Goal: Information Seeking & Learning: Compare options

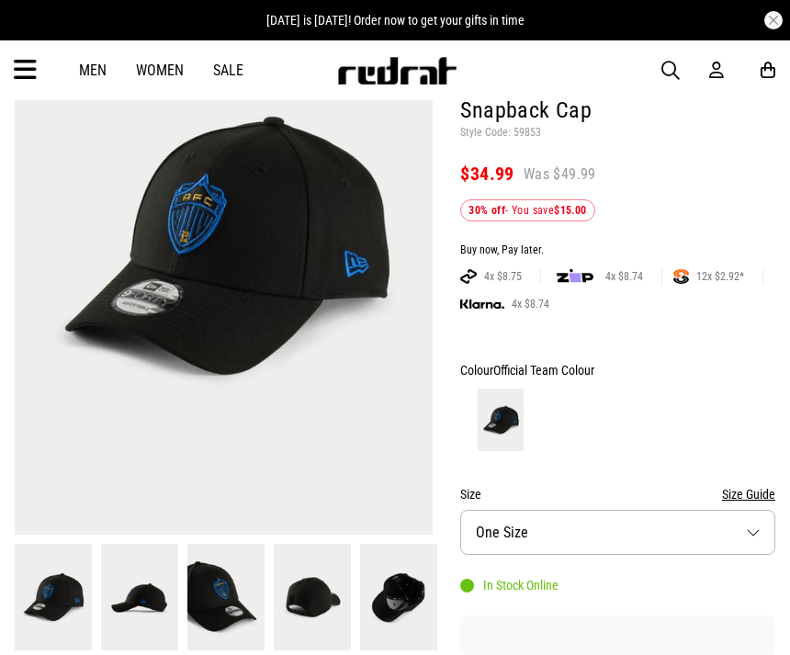
scroll to position [208, 0]
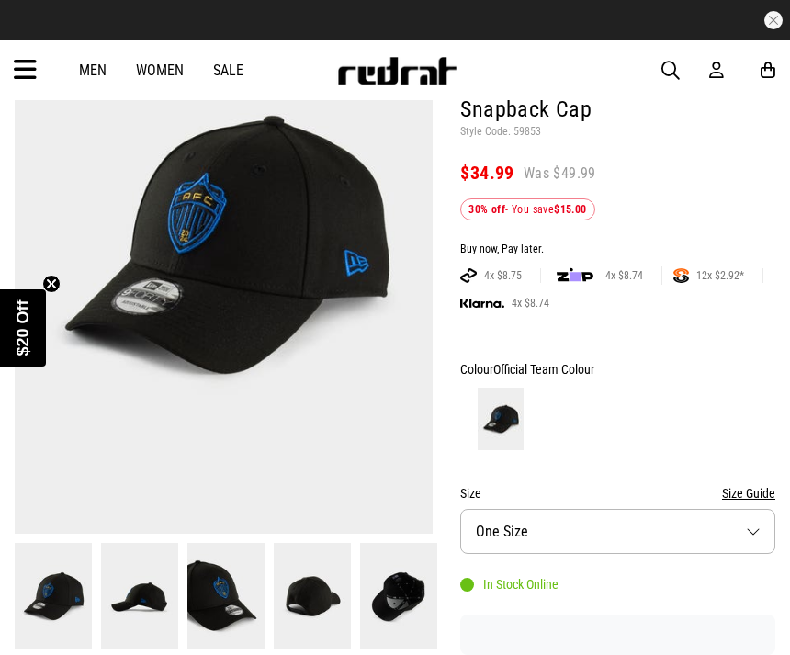
click at [140, 607] on img at bounding box center [139, 596] width 77 height 107
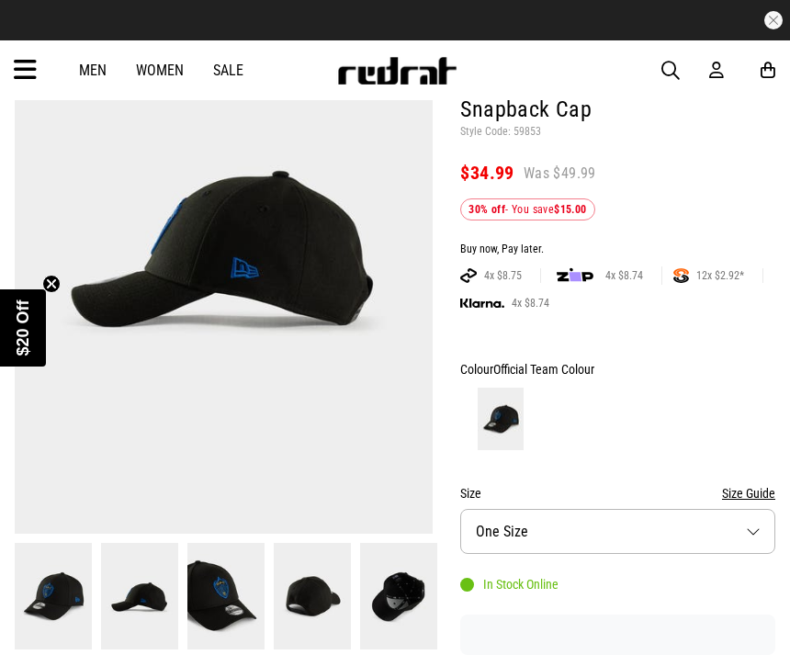
click at [224, 603] on img at bounding box center [225, 596] width 77 height 107
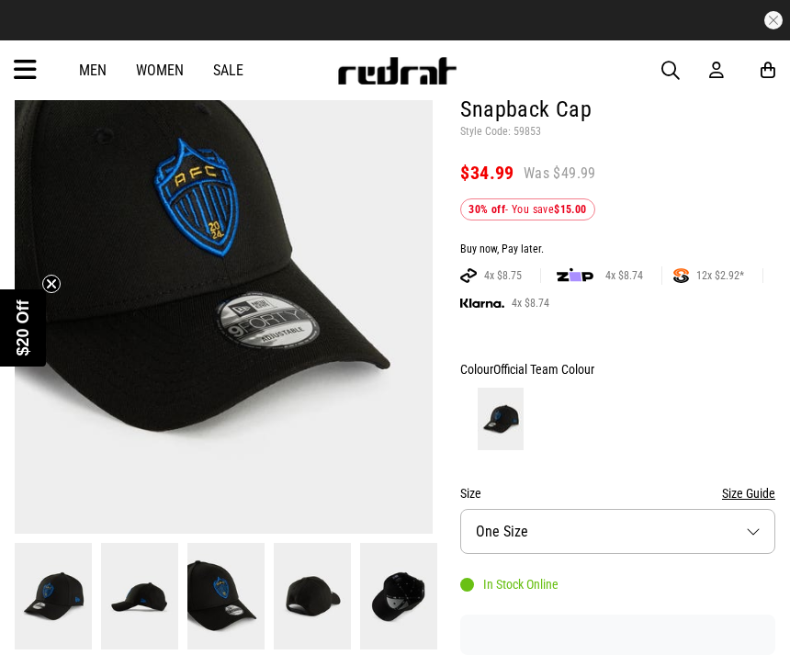
click at [320, 599] on img at bounding box center [312, 596] width 77 height 107
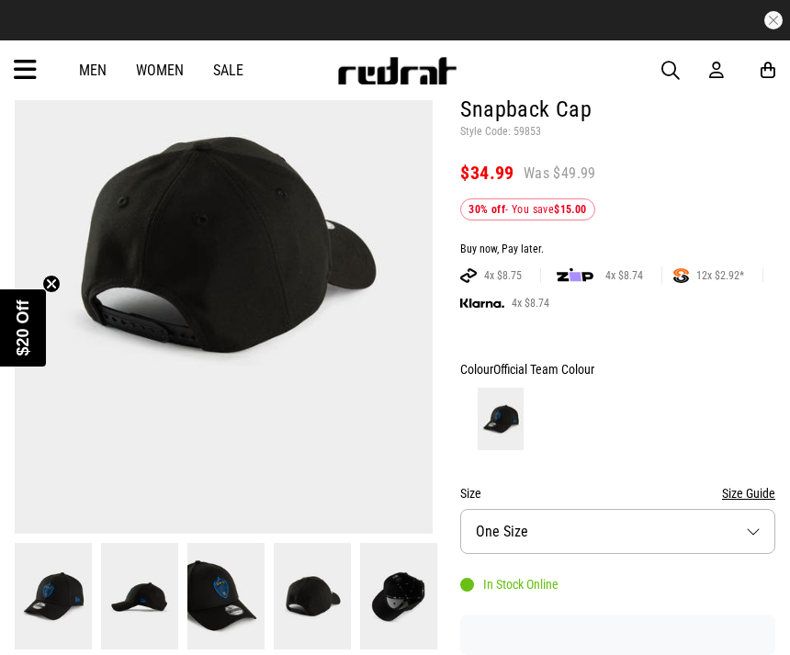
click at [419, 602] on img at bounding box center [398, 596] width 77 height 107
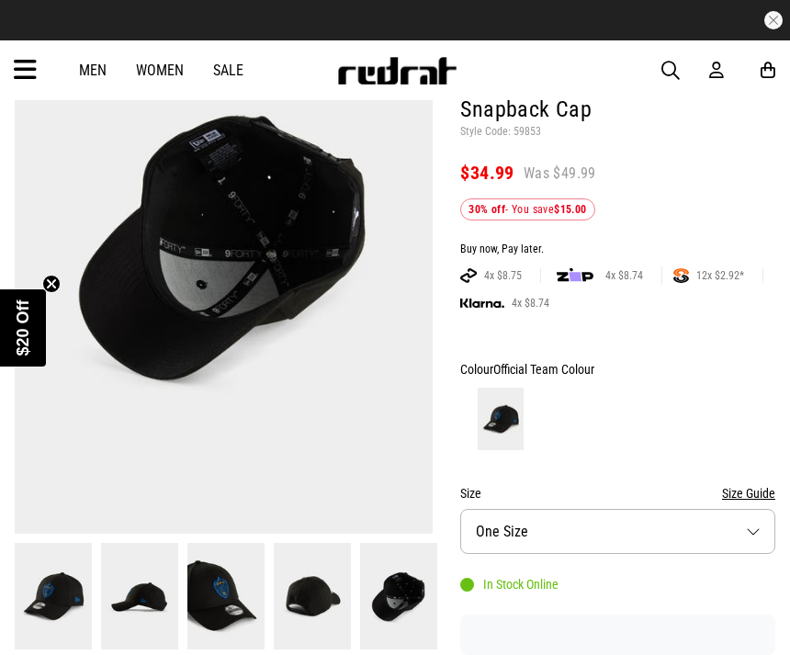
click at [322, 603] on img at bounding box center [312, 596] width 77 height 107
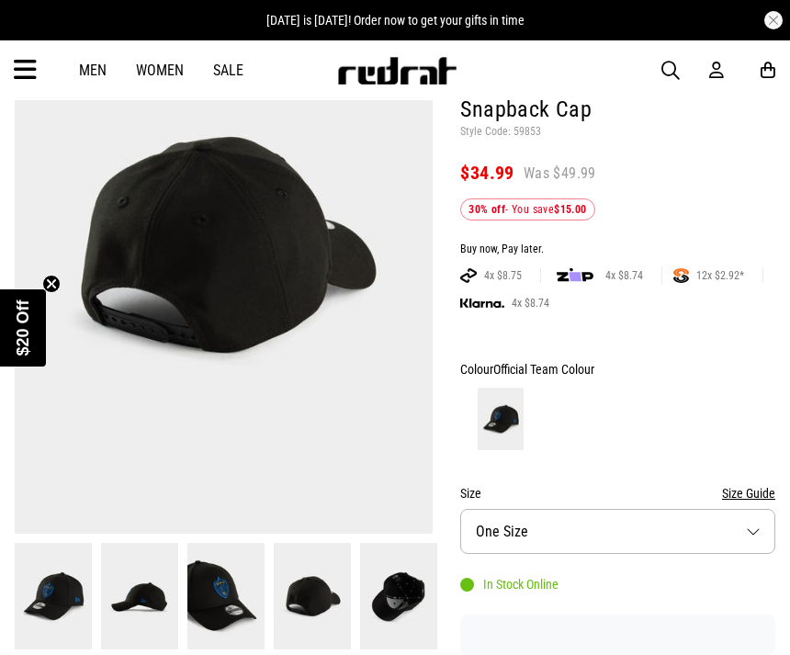
click at [228, 614] on img at bounding box center [225, 596] width 77 height 107
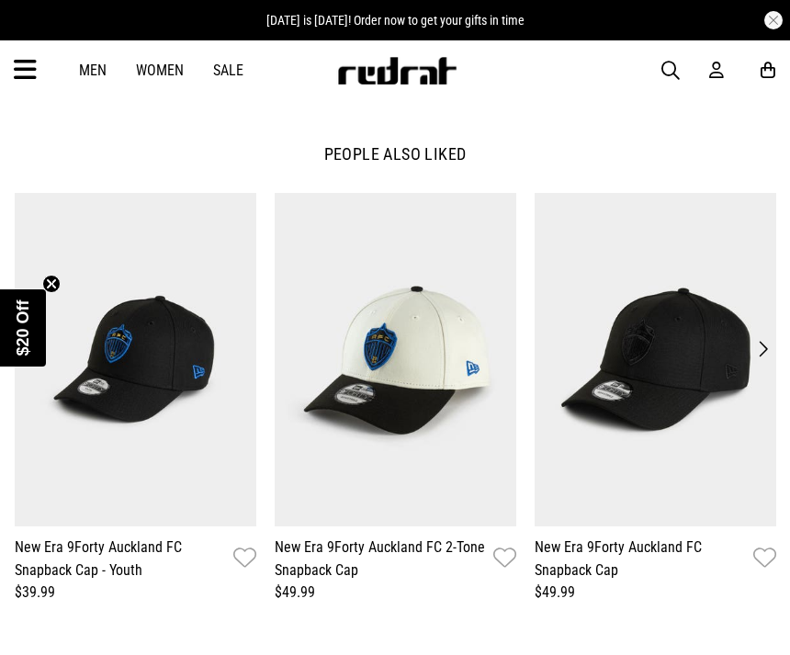
scroll to position [1397, 0]
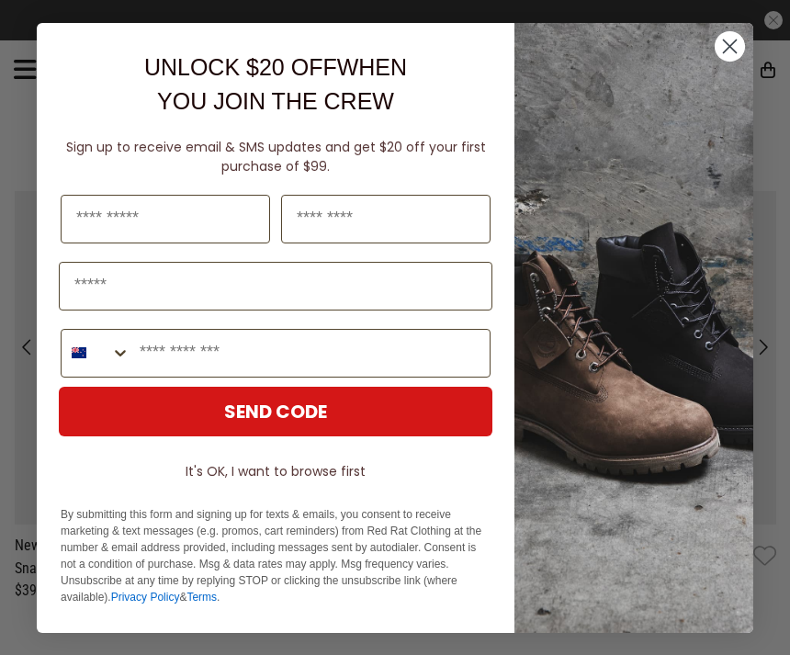
click at [721, 61] on circle "Close dialog" at bounding box center [730, 45] width 30 height 30
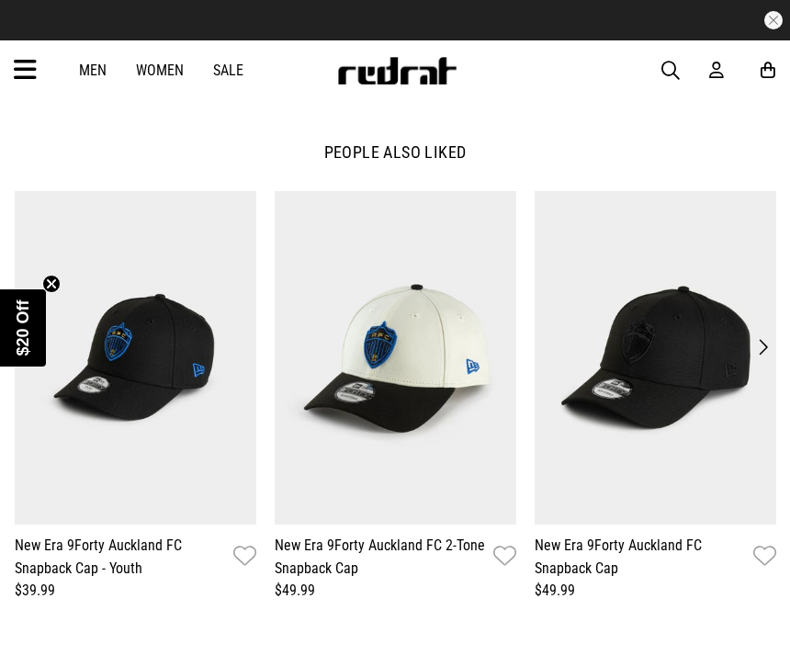
click at [768, 344] on button "Next" at bounding box center [762, 347] width 25 height 26
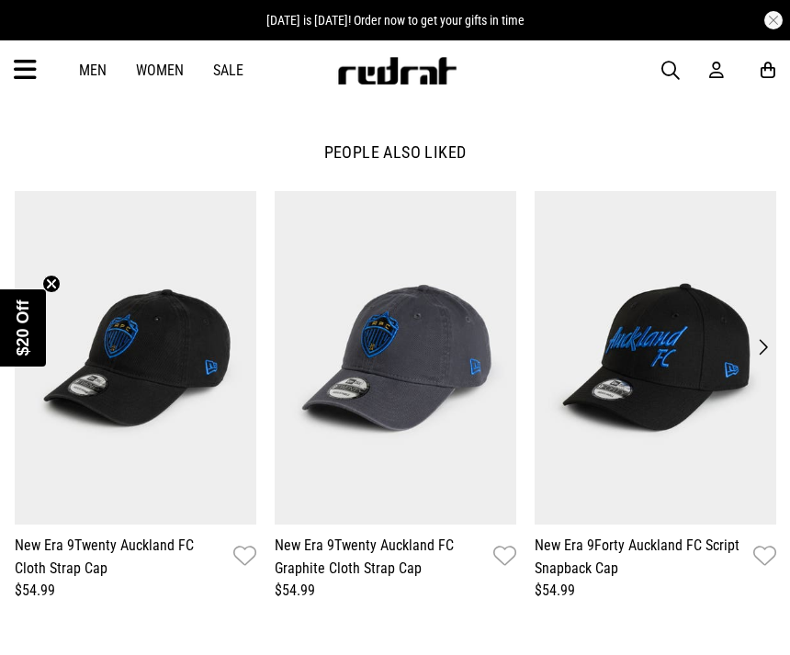
click at [772, 333] on img at bounding box center [656, 357] width 242 height 333
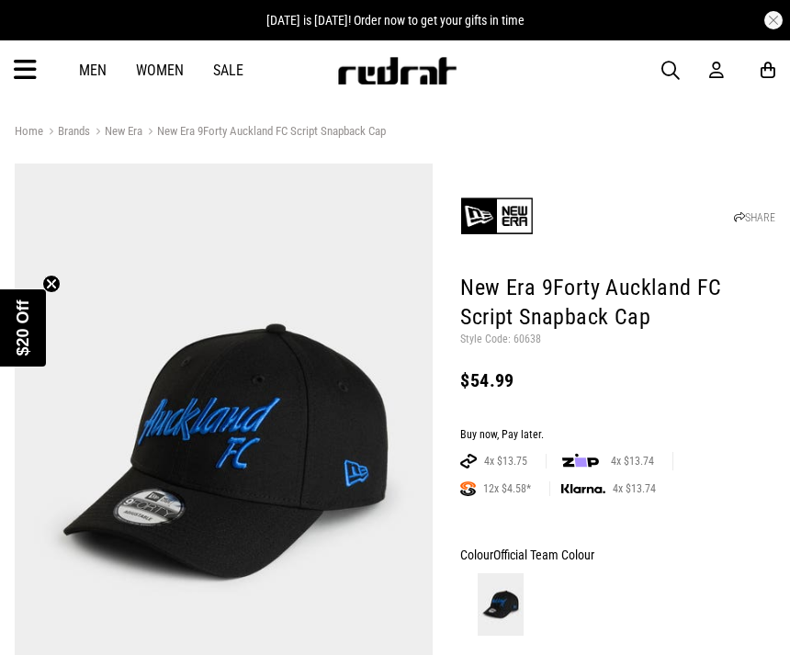
click at [16, 287] on img at bounding box center [224, 452] width 419 height 578
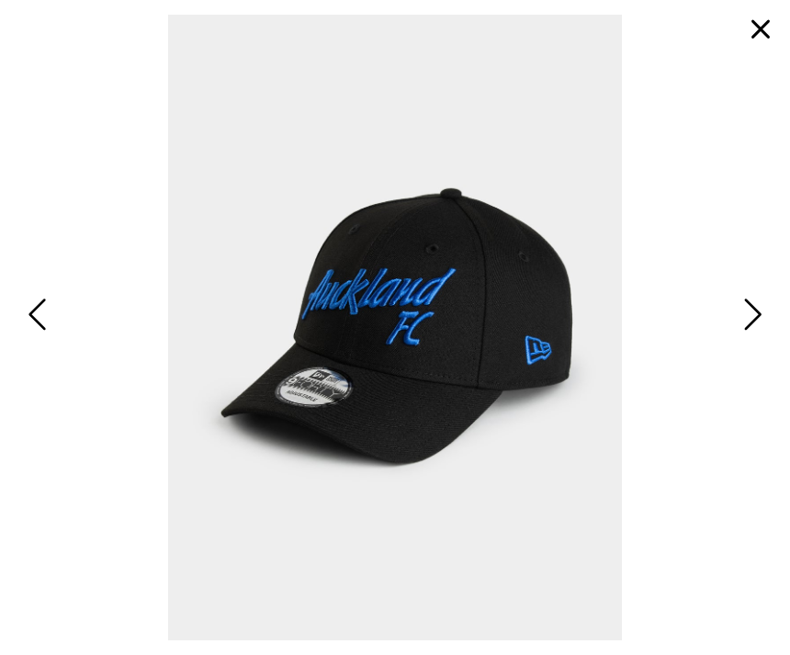
click at [51, 337] on span "Previous" at bounding box center [40, 314] width 24 height 45
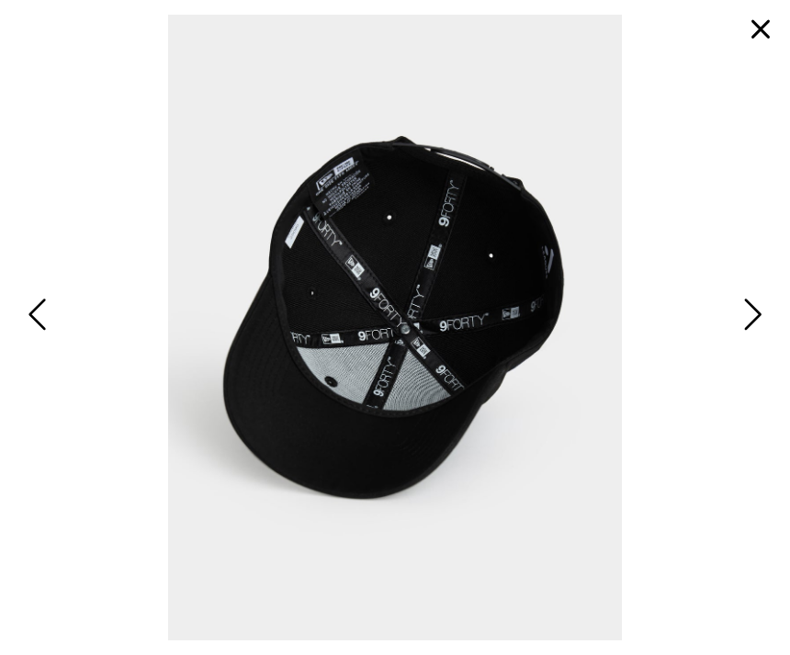
click at [42, 337] on span "Previous" at bounding box center [40, 314] width 24 height 45
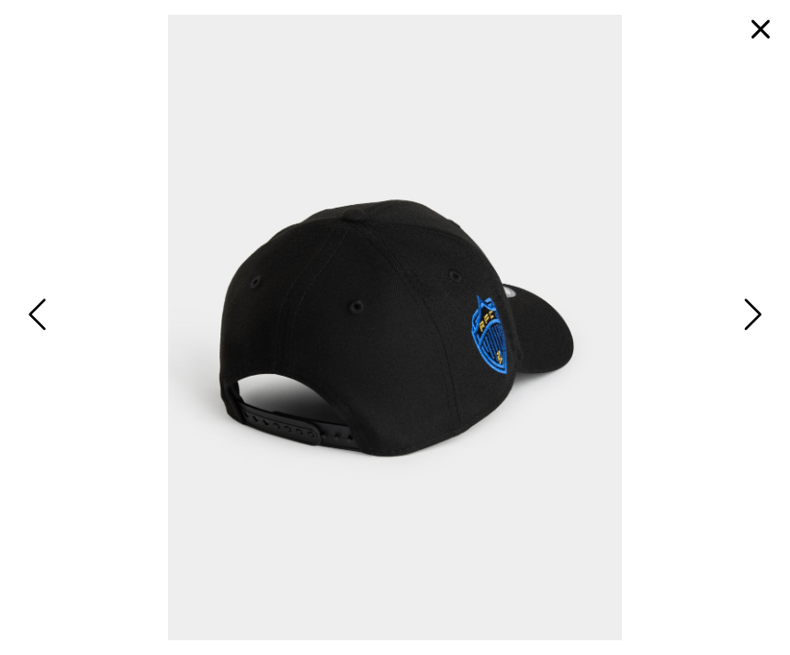
click at [41, 337] on span "Previous" at bounding box center [40, 314] width 24 height 45
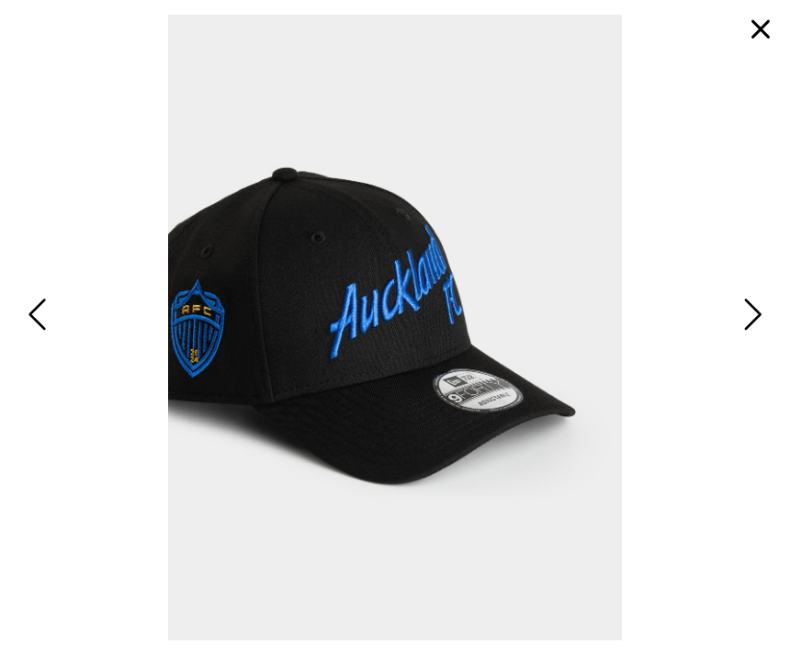
click at [48, 337] on span "Previous" at bounding box center [40, 314] width 24 height 45
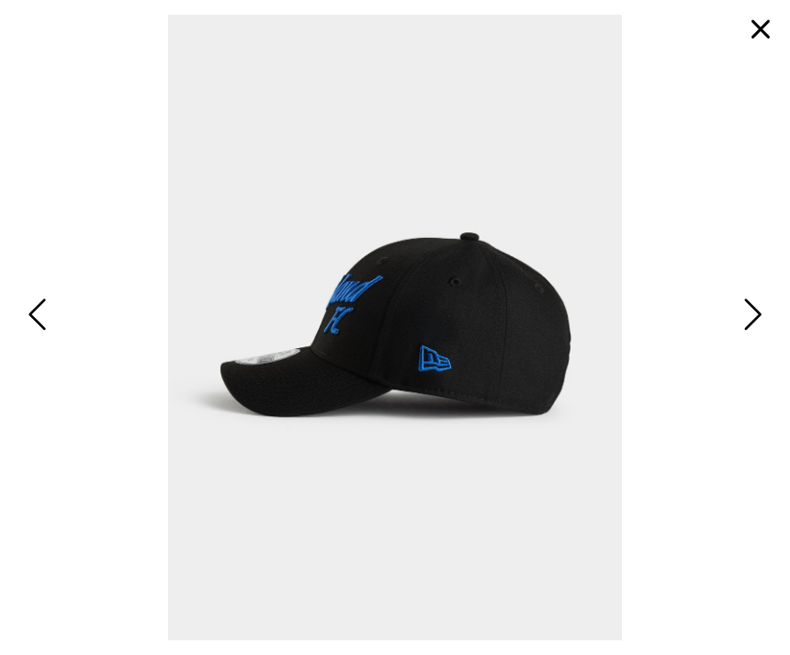
click at [755, 35] on button "button" at bounding box center [760, 29] width 44 height 44
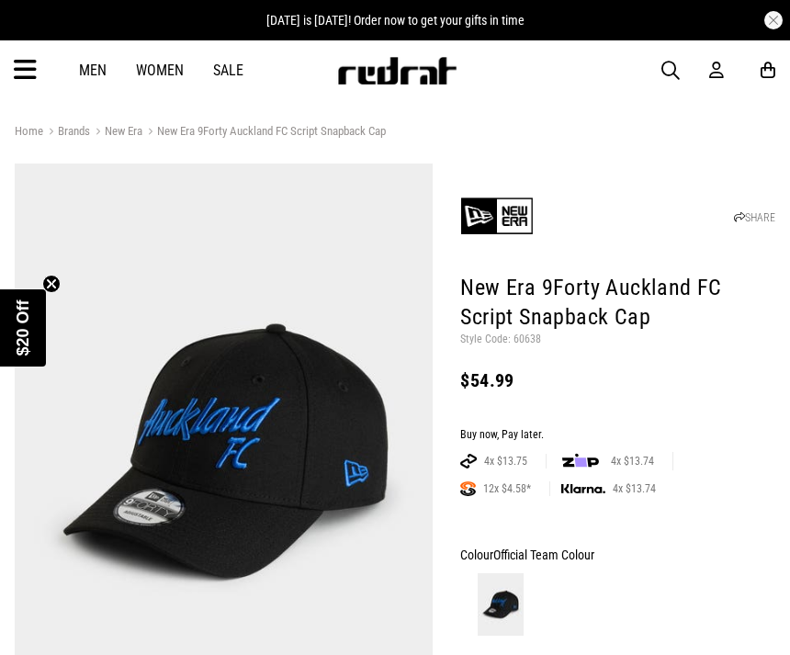
click at [781, 23] on button "button" at bounding box center [773, 20] width 18 height 18
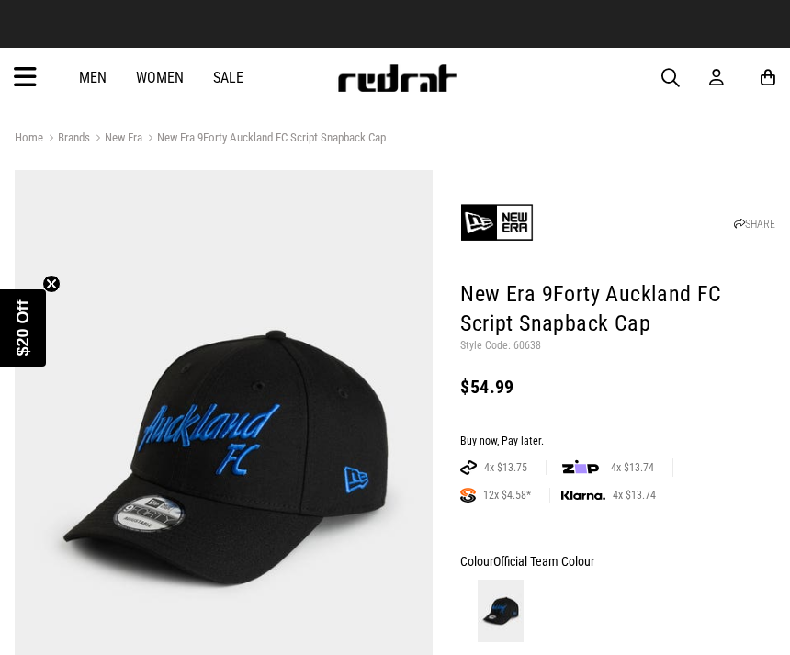
click at [240, 84] on link "Sale" at bounding box center [228, 77] width 30 height 17
click at [228, 81] on link "Sale" at bounding box center [228, 77] width 30 height 17
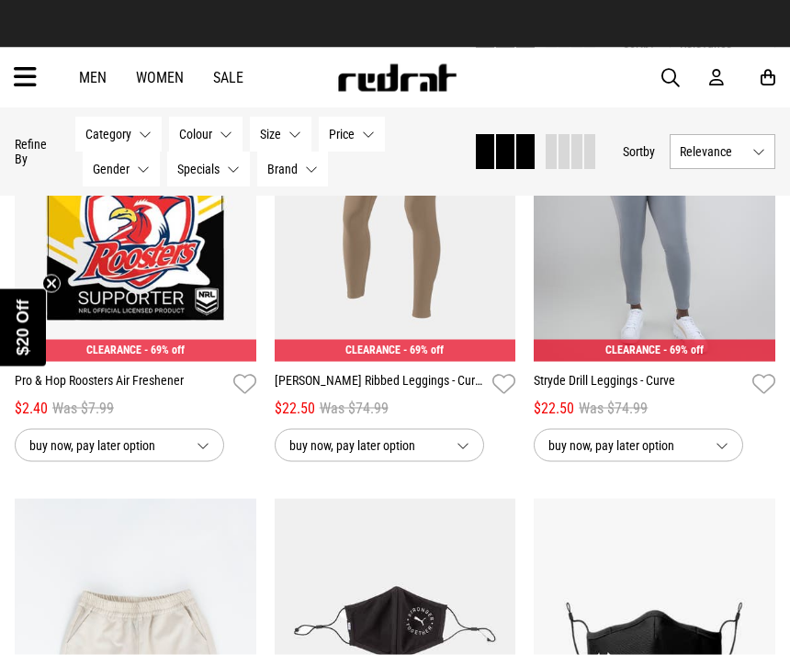
scroll to position [1724, 0]
